Goal: Task Accomplishment & Management: Use online tool/utility

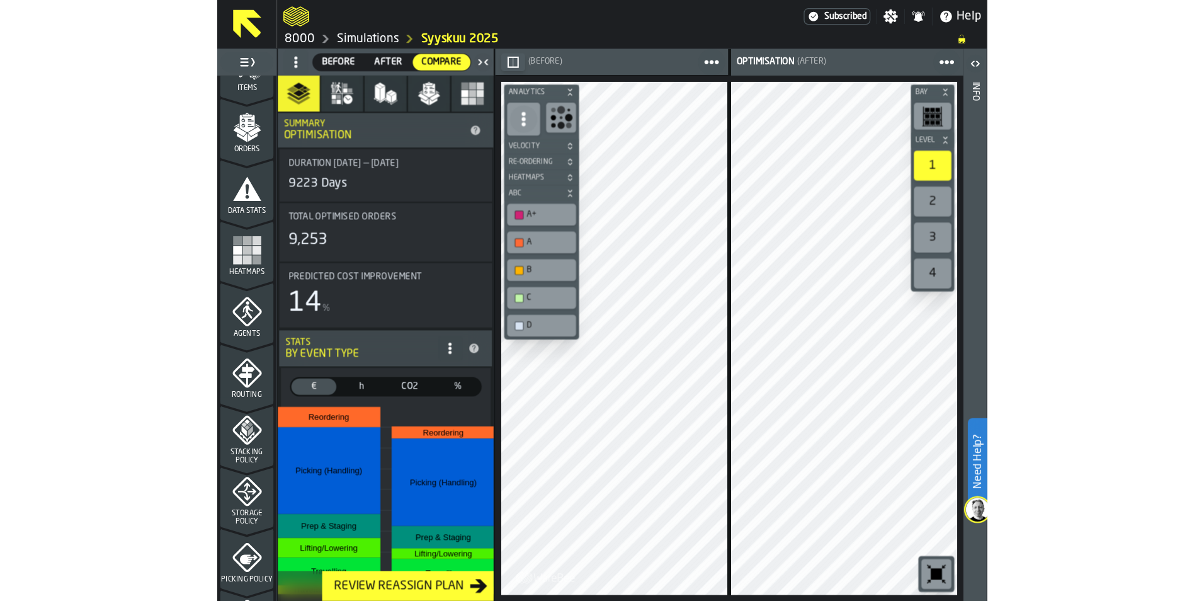
scroll to position [189, 0]
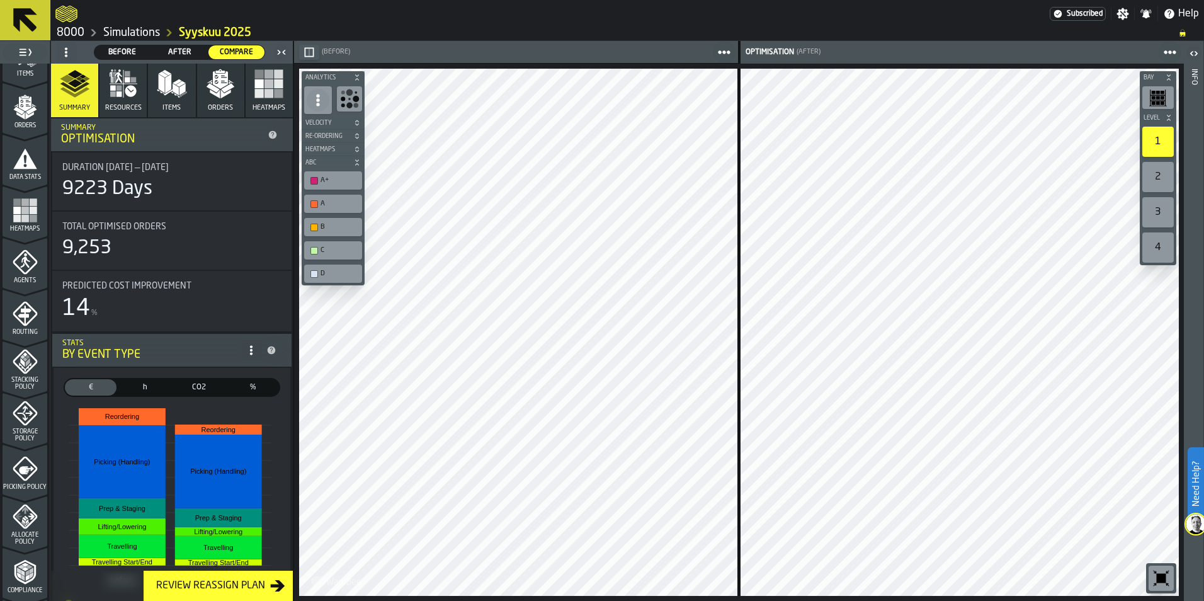
click at [69, 196] on div "9223 Days" at bounding box center [107, 189] width 90 height 23
drag, startPoint x: 113, startPoint y: 198, endPoint x: 130, endPoint y: 206, distance: 19.2
click at [113, 200] on div "9223 Days" at bounding box center [107, 189] width 90 height 23
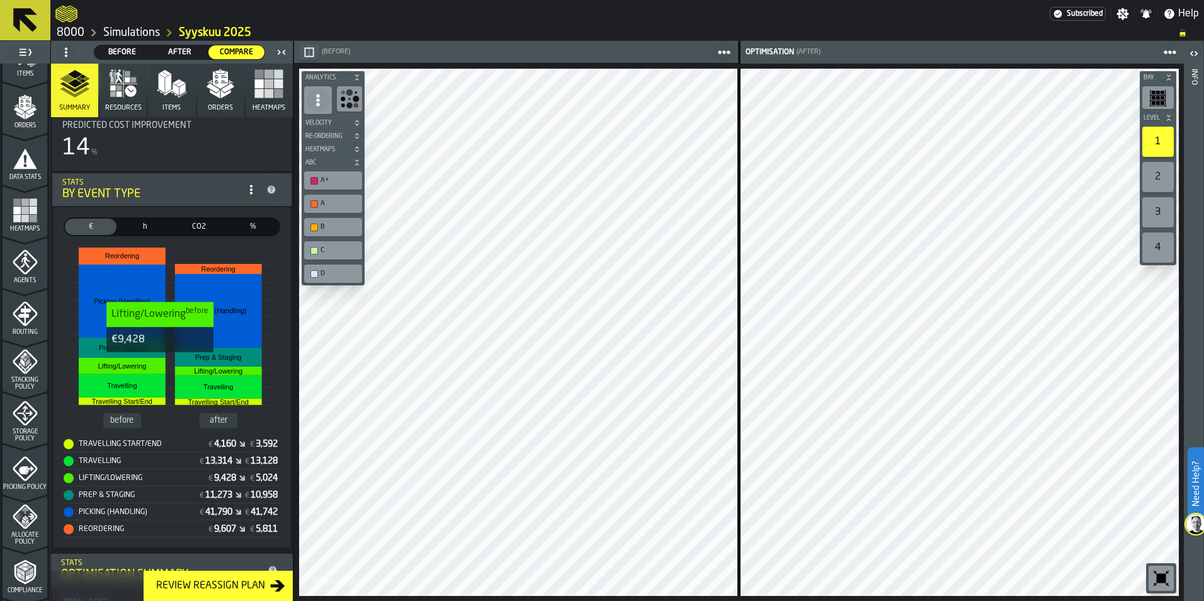
scroll to position [0, 0]
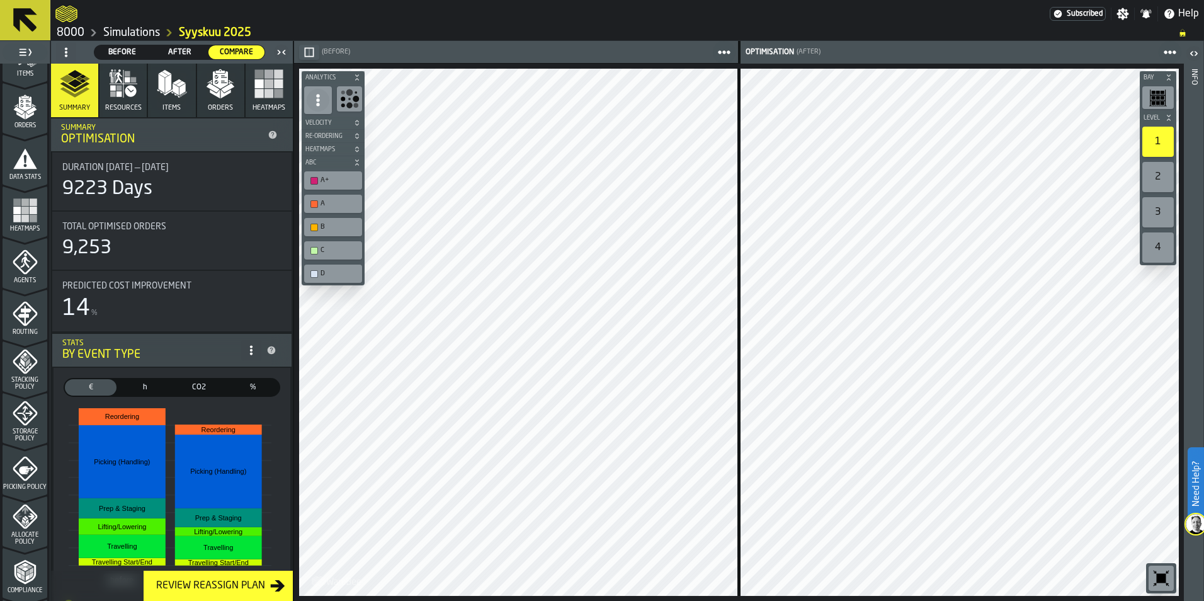
click at [157, 87] on icon "button" at bounding box center [172, 84] width 30 height 30
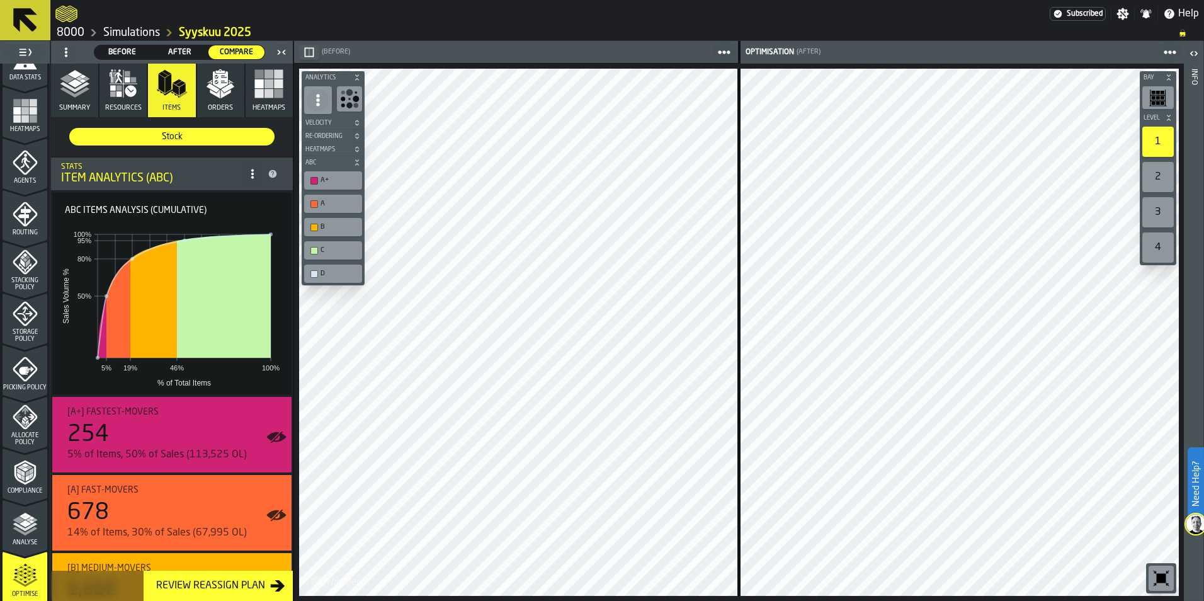
scroll to position [392, 0]
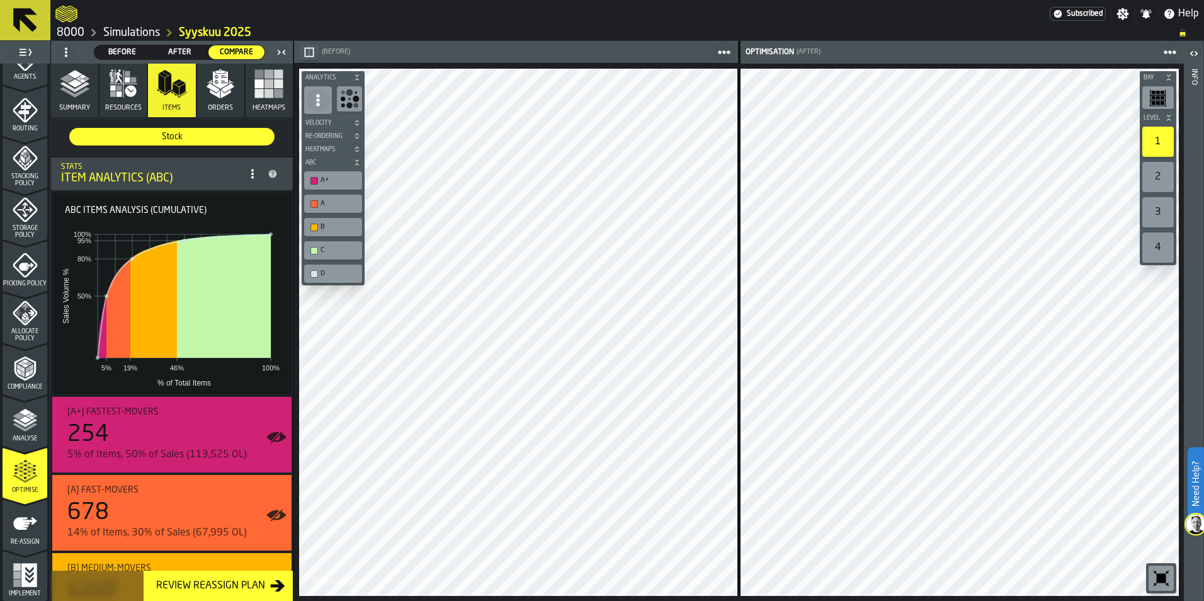
click at [32, 522] on icon "menu Re-assign" at bounding box center [25, 523] width 25 height 25
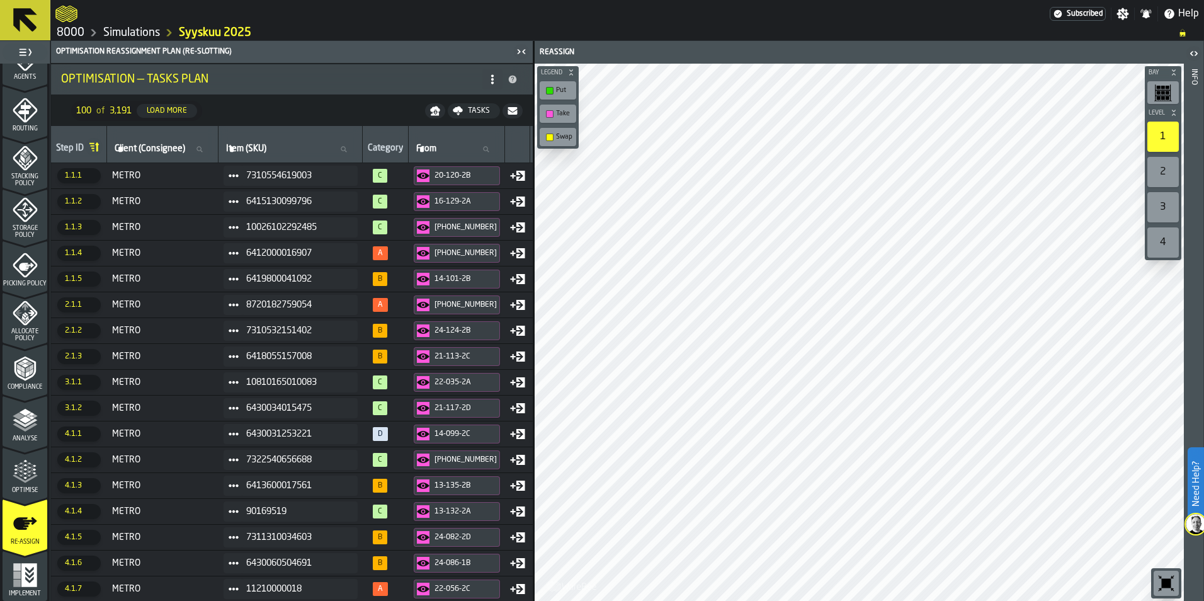
click at [478, 115] on div "Tasks" at bounding box center [479, 110] width 32 height 9
click at [468, 114] on span "Download (csv)" at bounding box center [465, 111] width 59 height 10
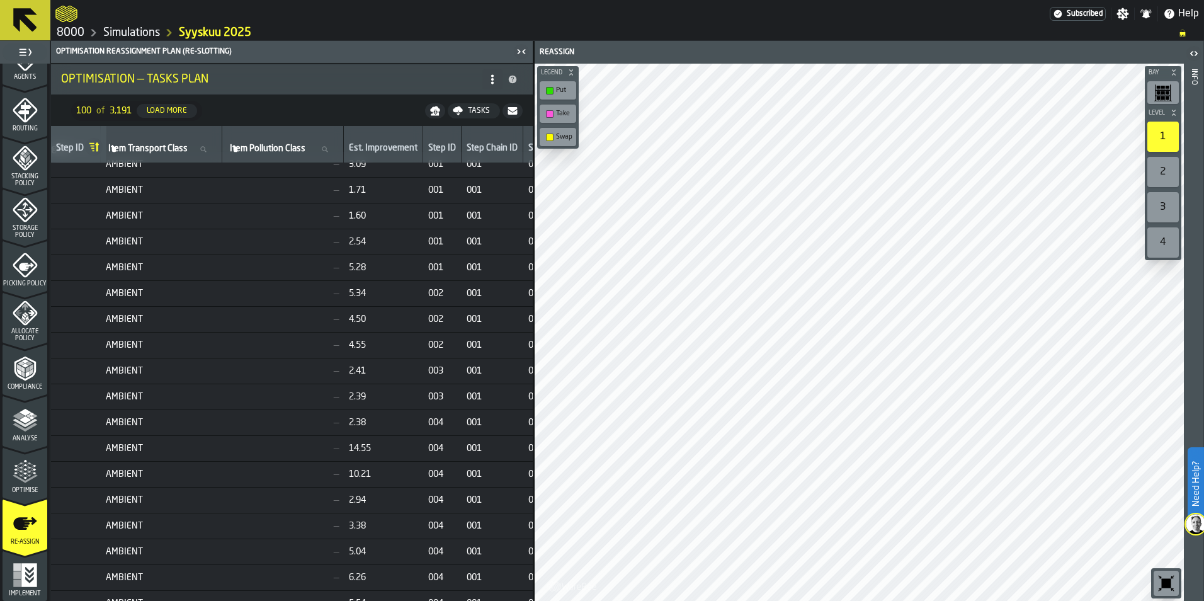
scroll to position [0, 1411]
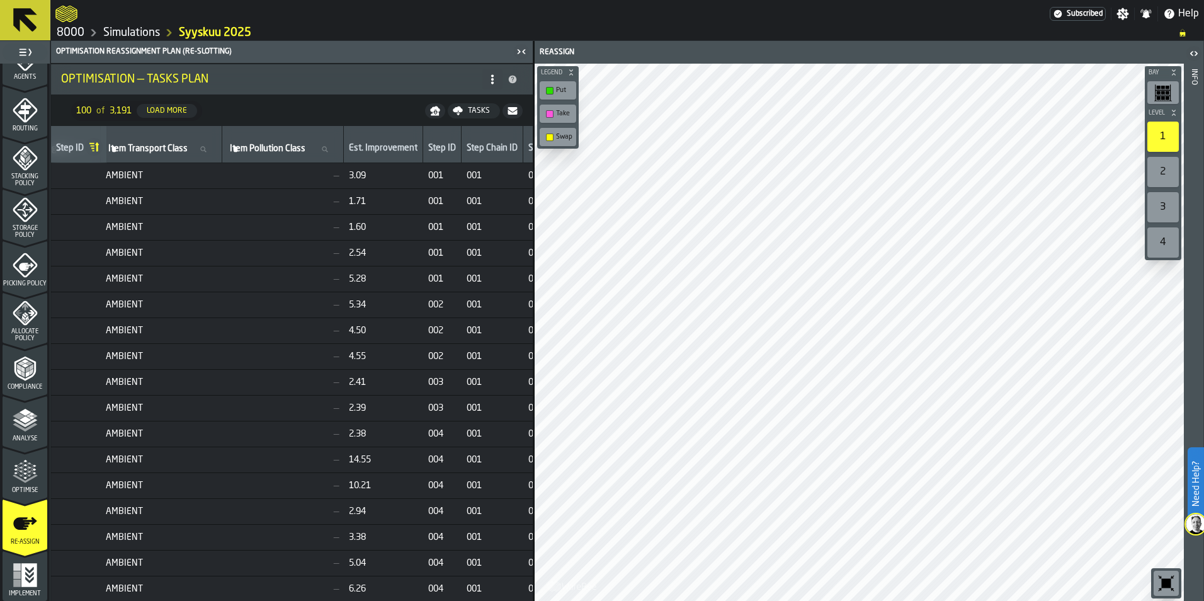
click at [961, 69] on div "Info" at bounding box center [1193, 331] width 9 height 531
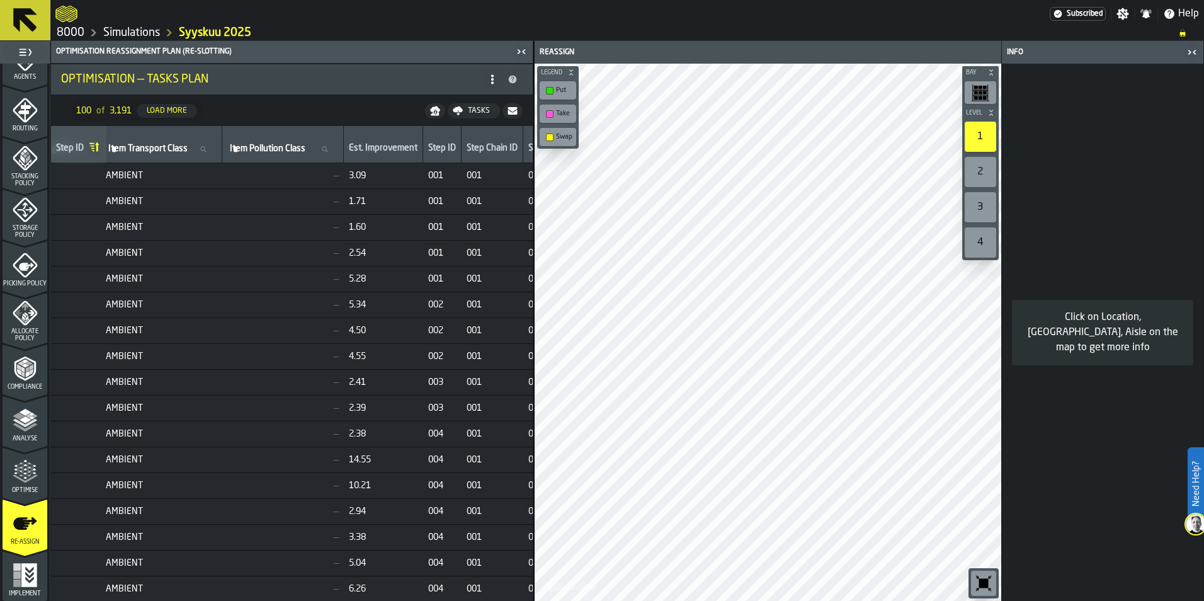
click at [466, 150] on div "Step Chain ID" at bounding box center [491, 149] width 51 height 13
click at [510, 78] on icon at bounding box center [513, 80] width 8 height 8
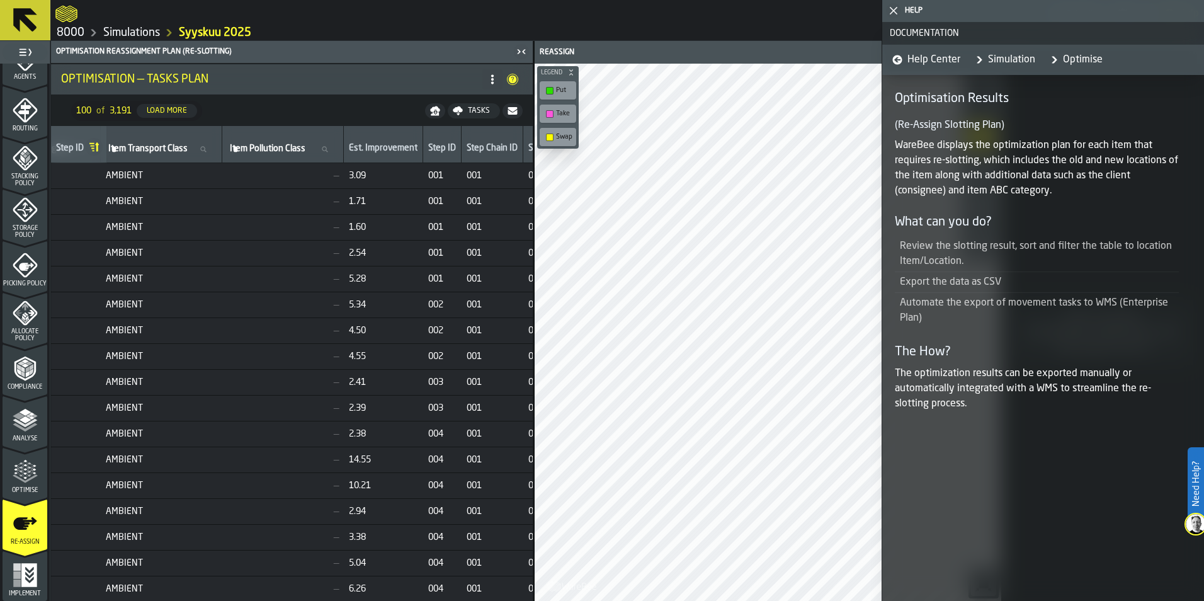
drag, startPoint x: 971, startPoint y: 294, endPoint x: 964, endPoint y: 281, distance: 15.2
click at [961, 281] on ul "Review the slotting result, sort and filter the table to location Item/Location…" at bounding box center [1037, 282] width 284 height 92
click at [893, 12] on icon "button-toggle-Close me" at bounding box center [893, 10] width 15 height 15
